Goal: Check status: Check status

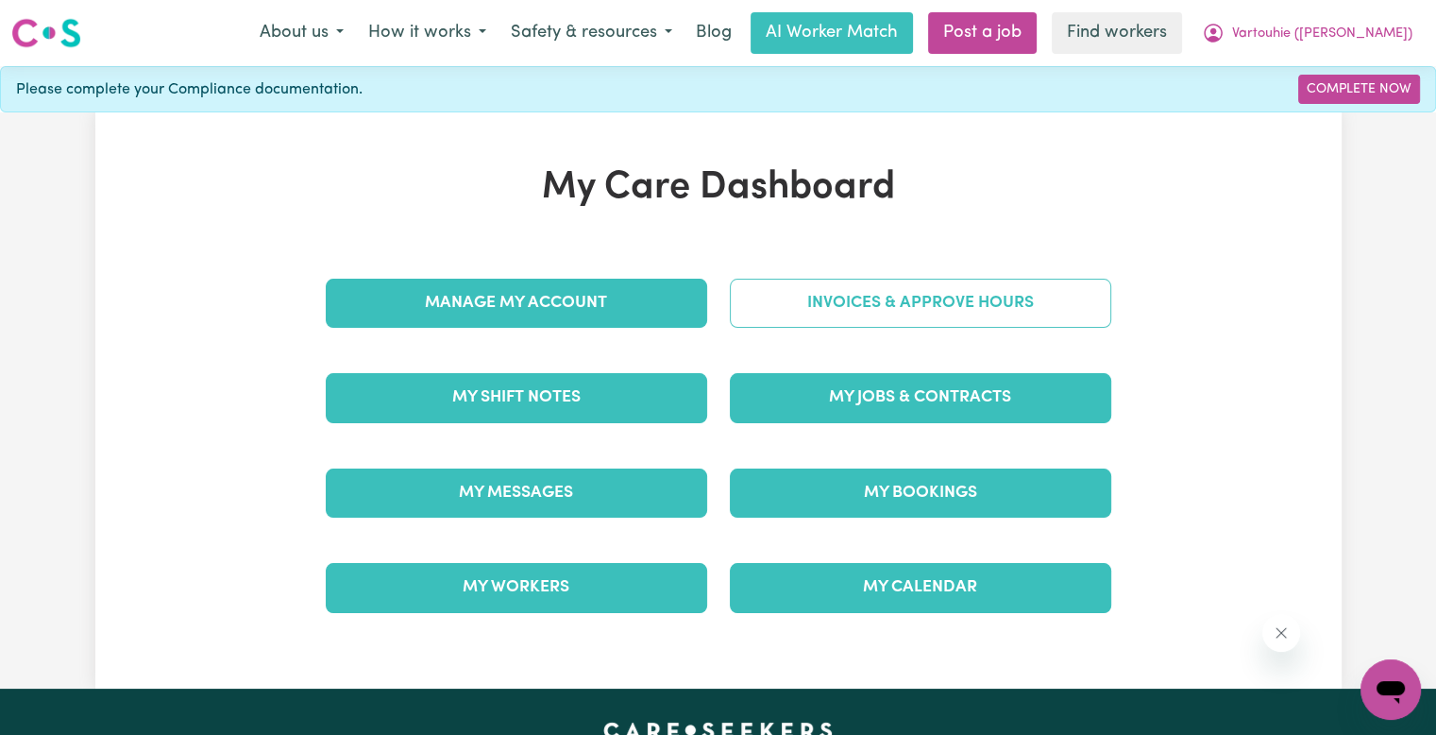
click at [793, 311] on link "Invoices & Approve Hours" at bounding box center [921, 303] width 382 height 49
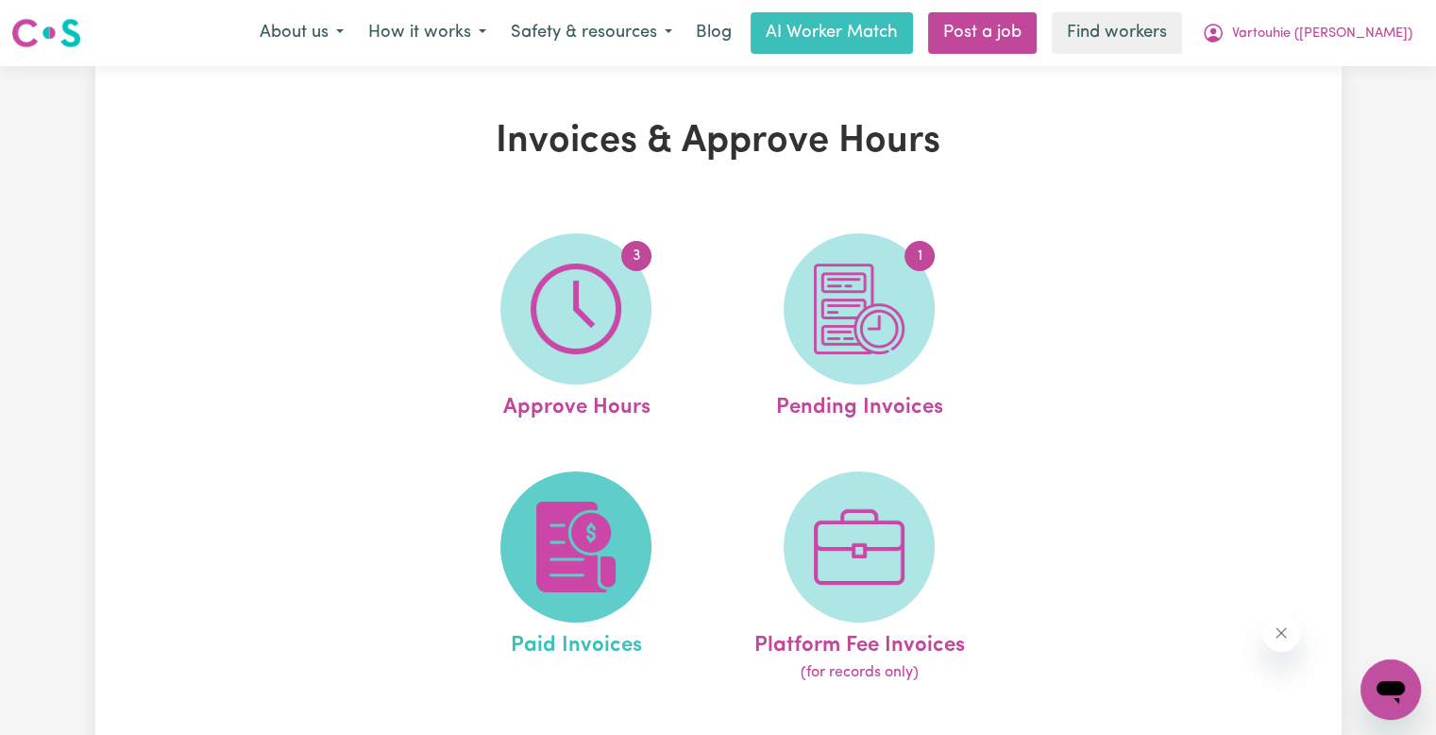
click at [618, 540] on img at bounding box center [576, 546] width 91 height 91
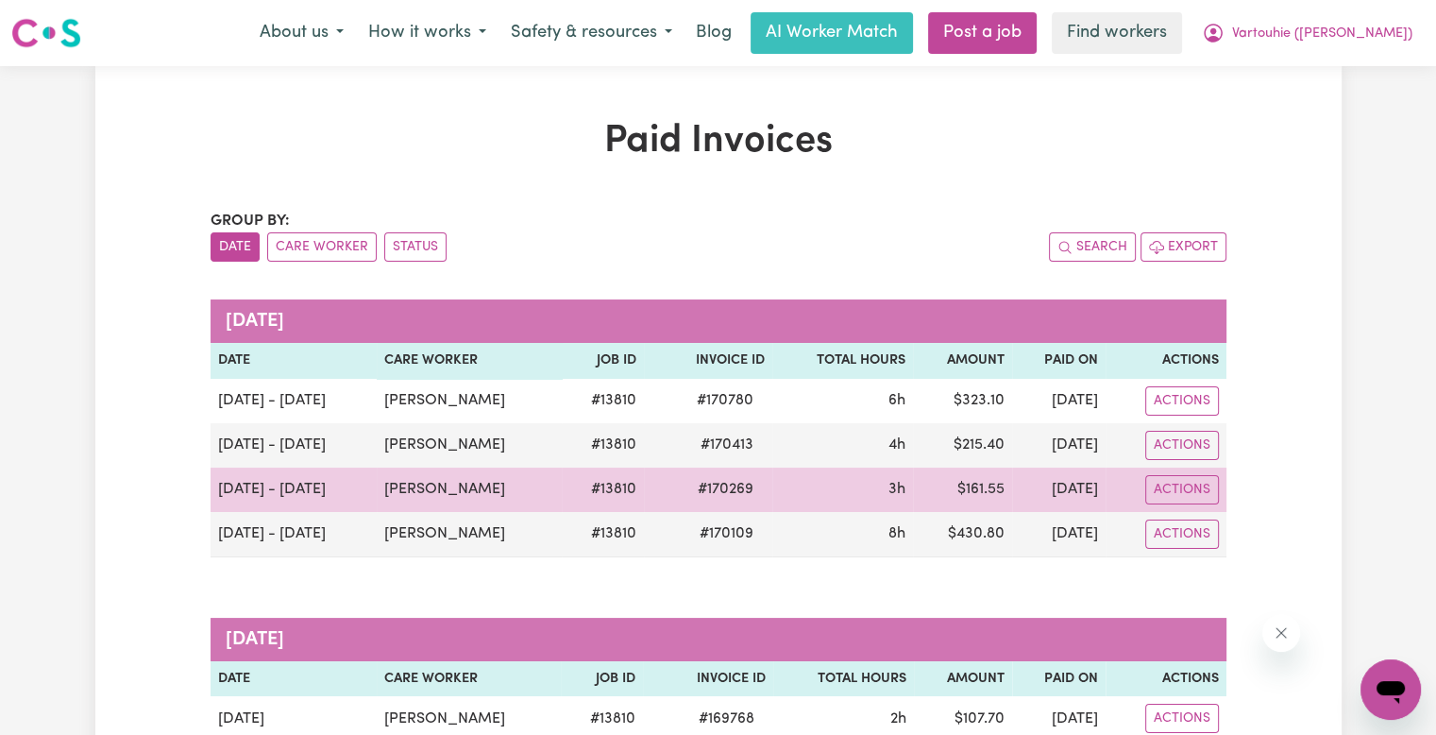
click at [712, 485] on span "# 170269" at bounding box center [726, 489] width 78 height 23
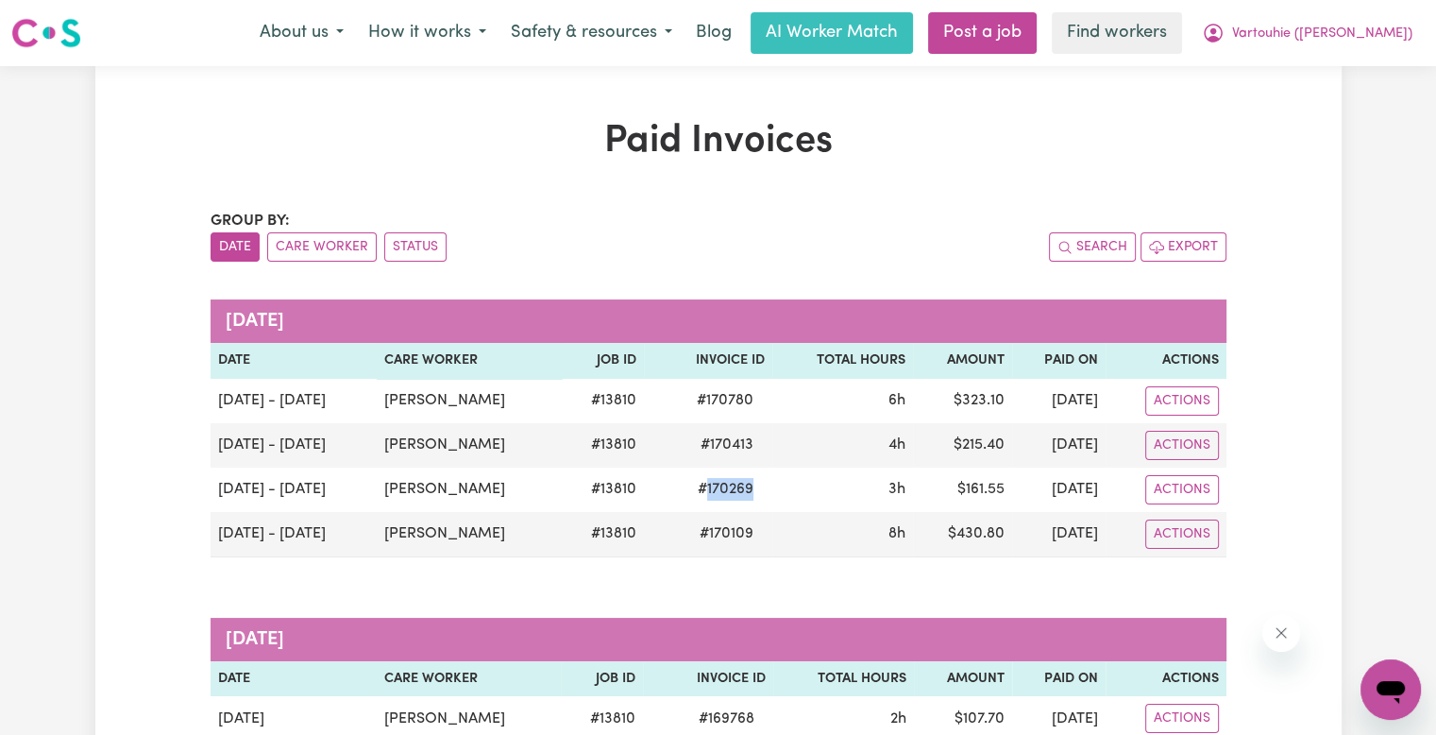
copy span "170269"
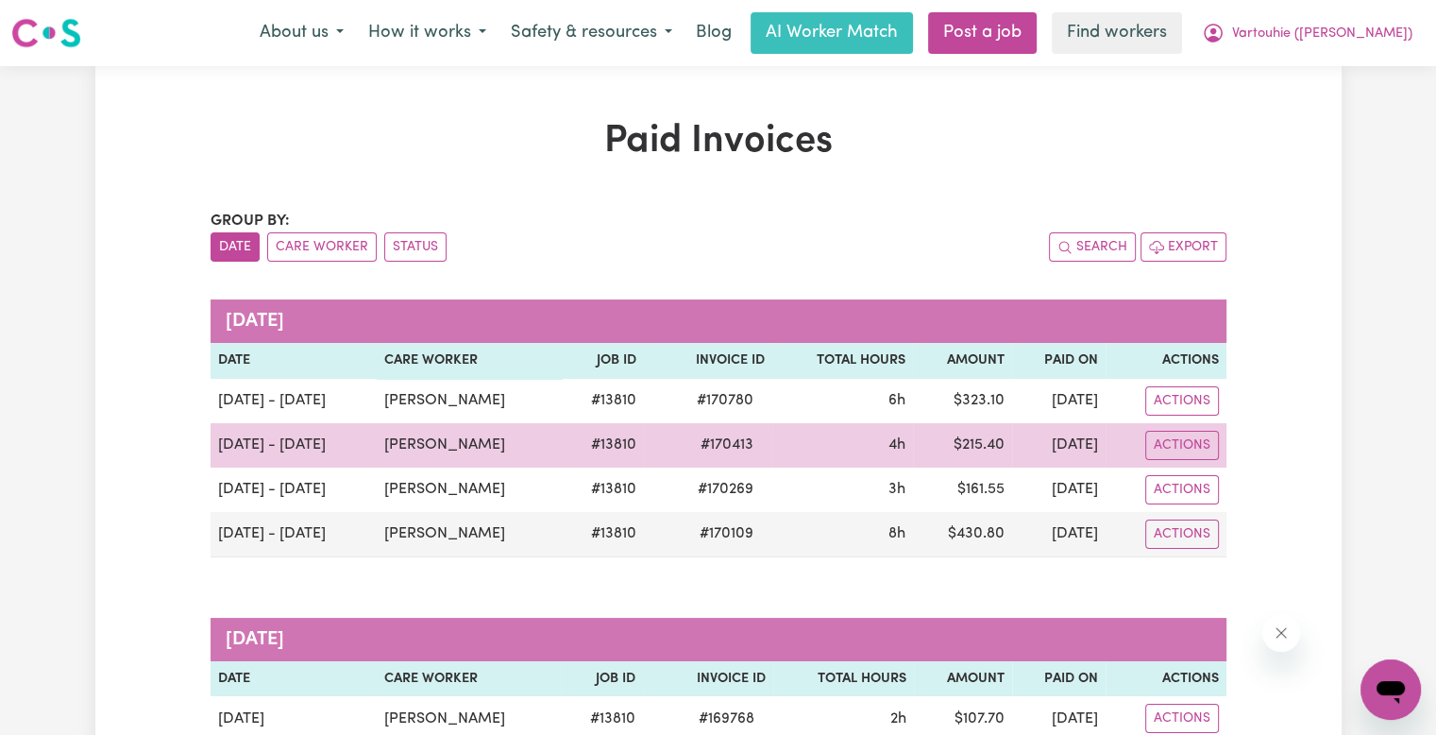
click at [734, 443] on span "# 170413" at bounding box center [727, 444] width 76 height 23
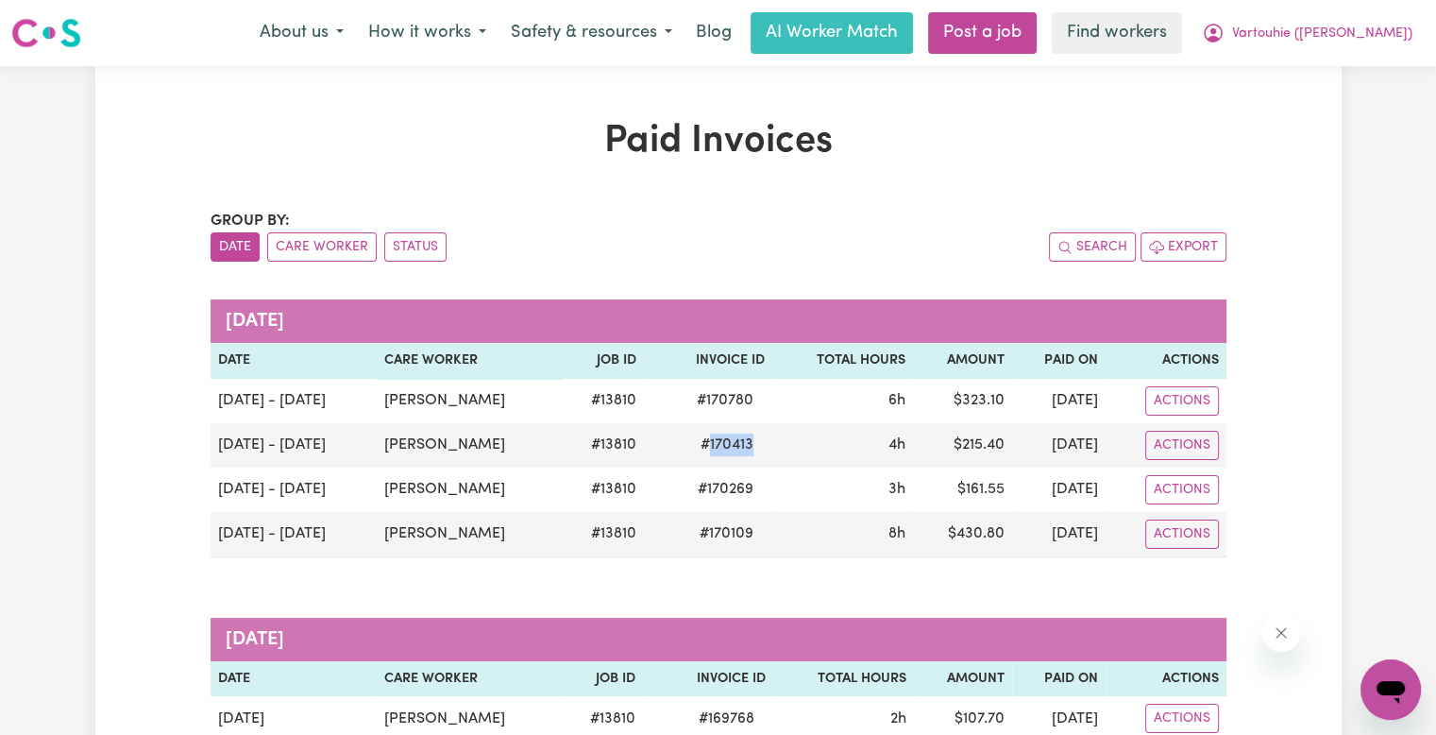
copy span "170413"
